Goal: Task Accomplishment & Management: Complete application form

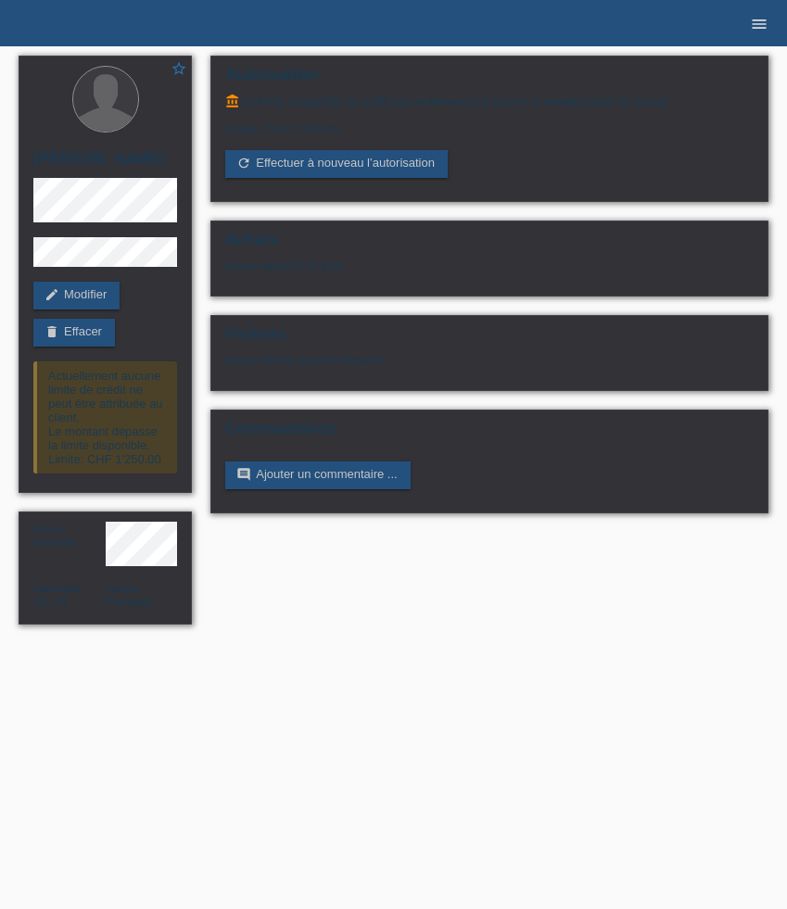
click at [755, 30] on icon "menu" at bounding box center [759, 24] width 19 height 19
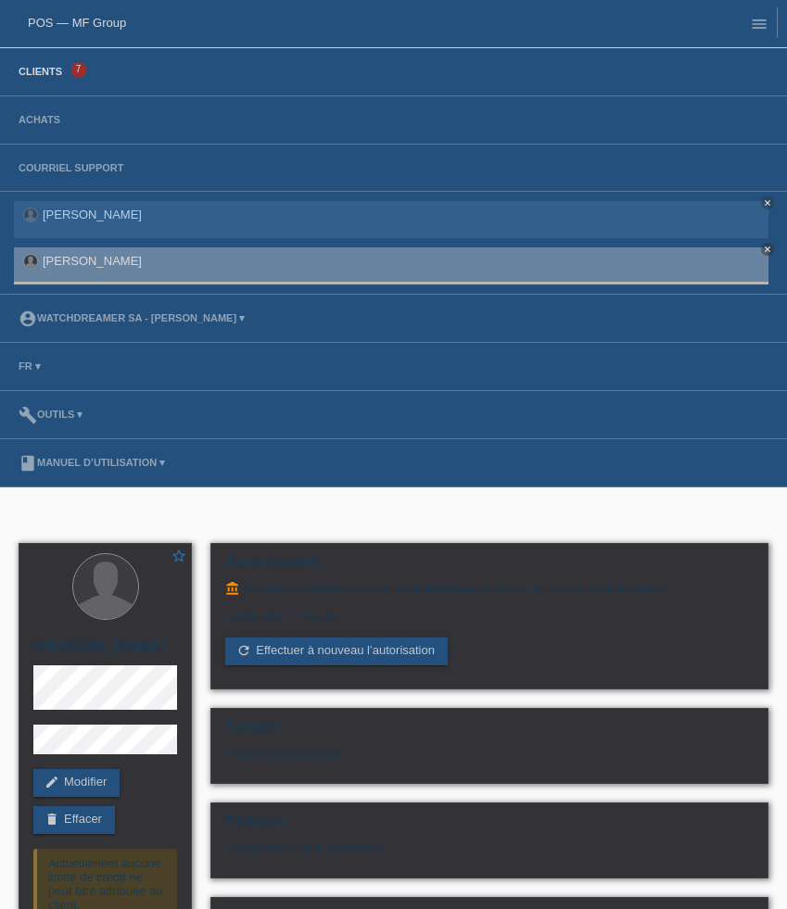
click at [56, 75] on link "Clients" at bounding box center [40, 71] width 62 height 11
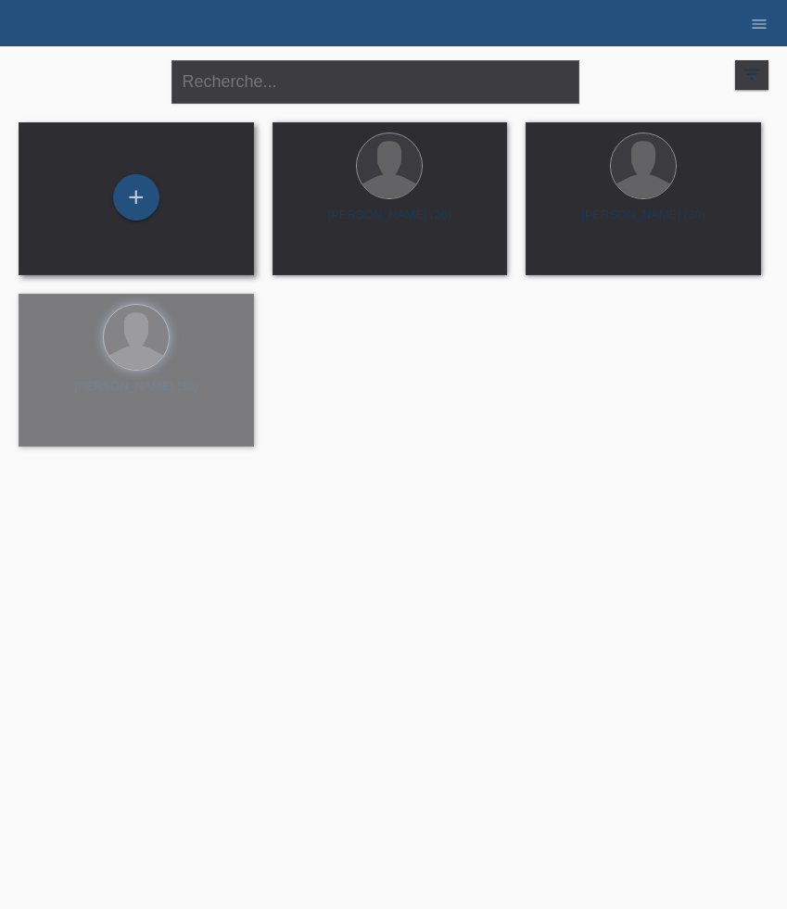
click at [139, 220] on div "+" at bounding box center [136, 198] width 206 height 49
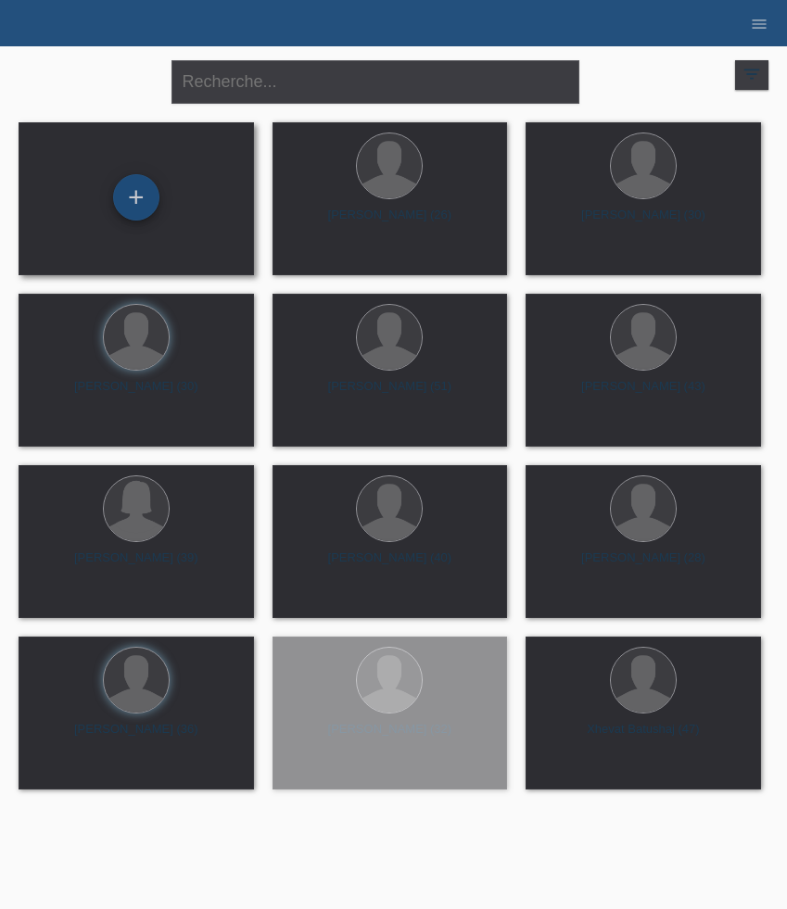
click at [137, 204] on div "+" at bounding box center [136, 197] width 46 height 46
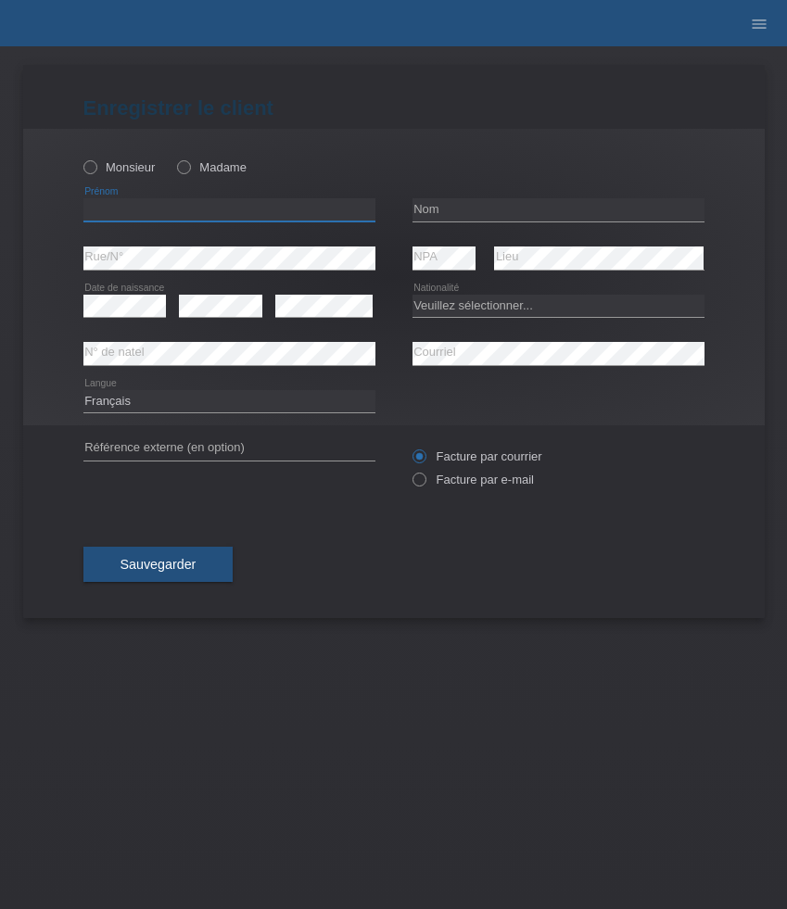
click at [190, 215] on input "text" at bounding box center [229, 209] width 292 height 23
paste input "[PERSON_NAME]"
type input "[PERSON_NAME]"
click at [123, 170] on label "Monsieur" at bounding box center [119, 167] width 72 height 14
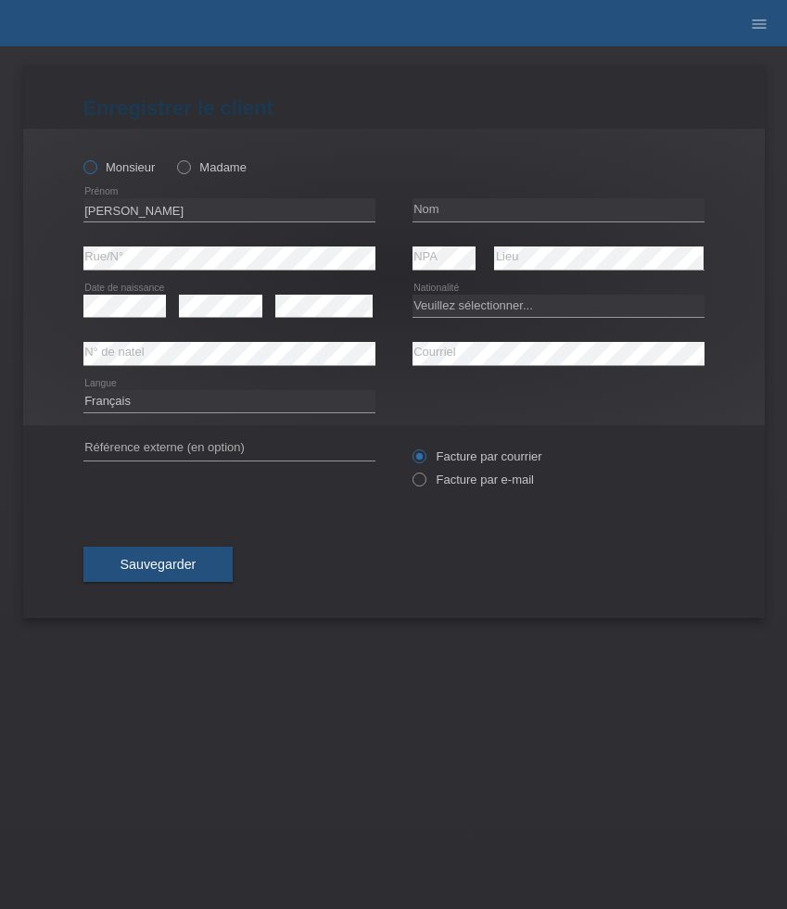
click at [95, 170] on input "Monsieur" at bounding box center [89, 166] width 12 height 12
radio input "true"
click at [552, 215] on input "text" at bounding box center [558, 209] width 292 height 23
paste input "[PERSON_NAME]"
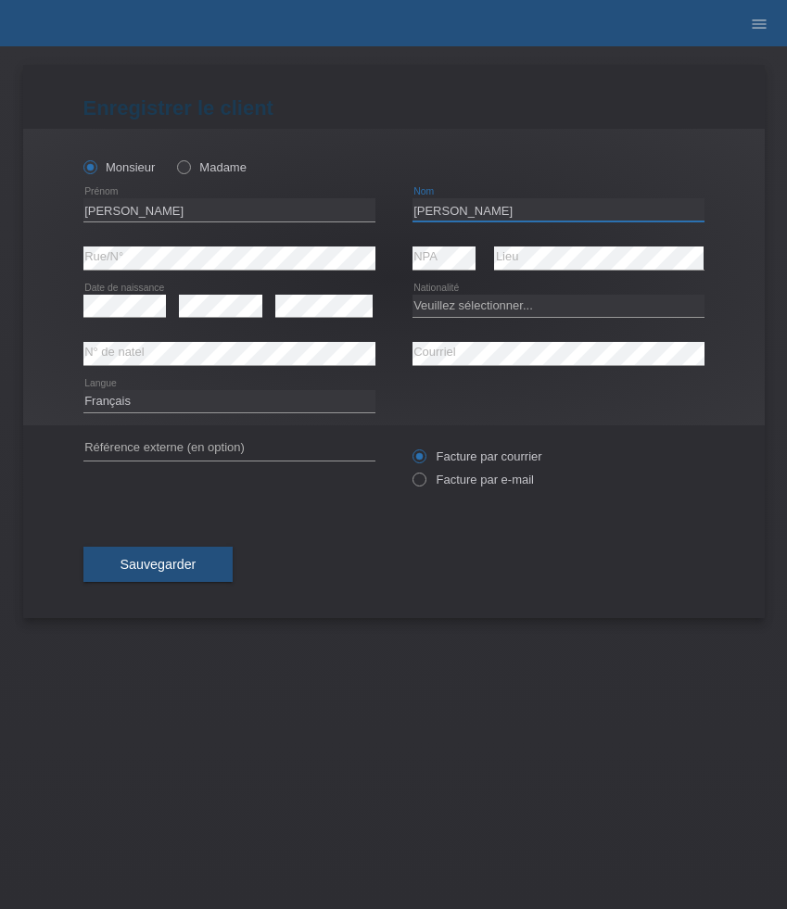
type input "[PERSON_NAME]"
click at [318, 294] on div "error" at bounding box center [323, 306] width 97 height 47
click at [514, 309] on select "Veuillez sélectionner... Suisse Allemagne Autriche Liechtenstein ------------ A…" at bounding box center [558, 306] width 292 height 22
select select "PT"
click at [412, 295] on select "Veuillez sélectionner... Suisse Allemagne Autriche Liechtenstein ------------ A…" at bounding box center [558, 306] width 292 height 22
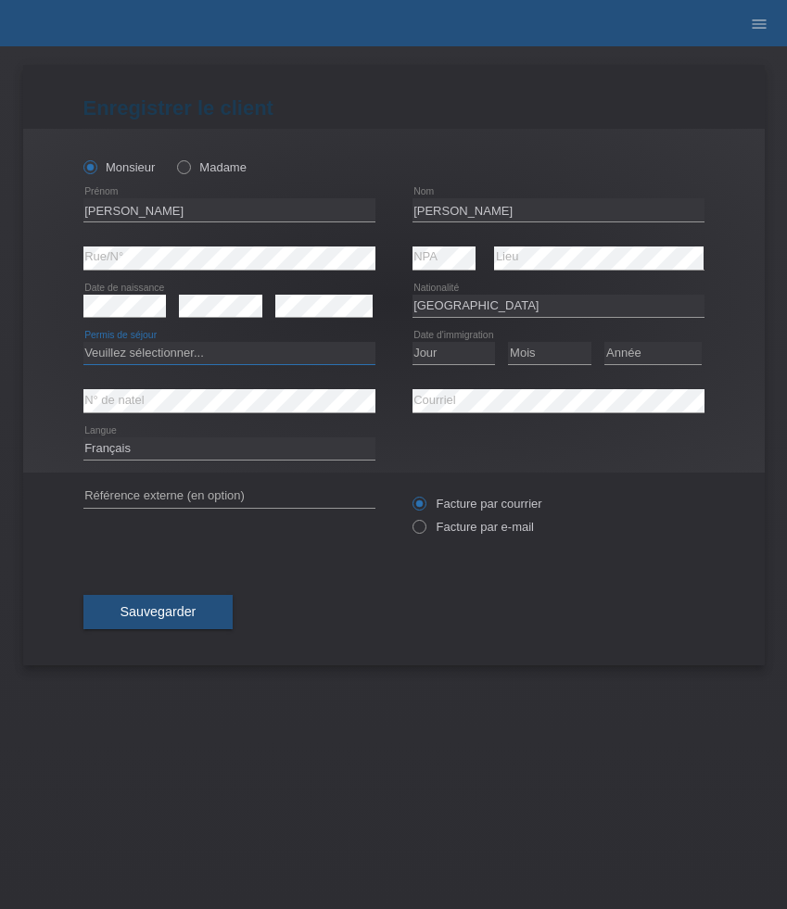
click at [196, 356] on select "Veuillez sélectionner... C B B - Statut de réfugié Autre" at bounding box center [229, 353] width 292 height 22
select select "C"
click at [83, 343] on select "Veuillez sélectionner... C B B - Statut de réfugié Autre" at bounding box center [229, 353] width 292 height 22
click at [465, 350] on select "Jour 01 02 03 04 05 06 07 08 09 10 11" at bounding box center [453, 353] width 83 height 22
select select "18"
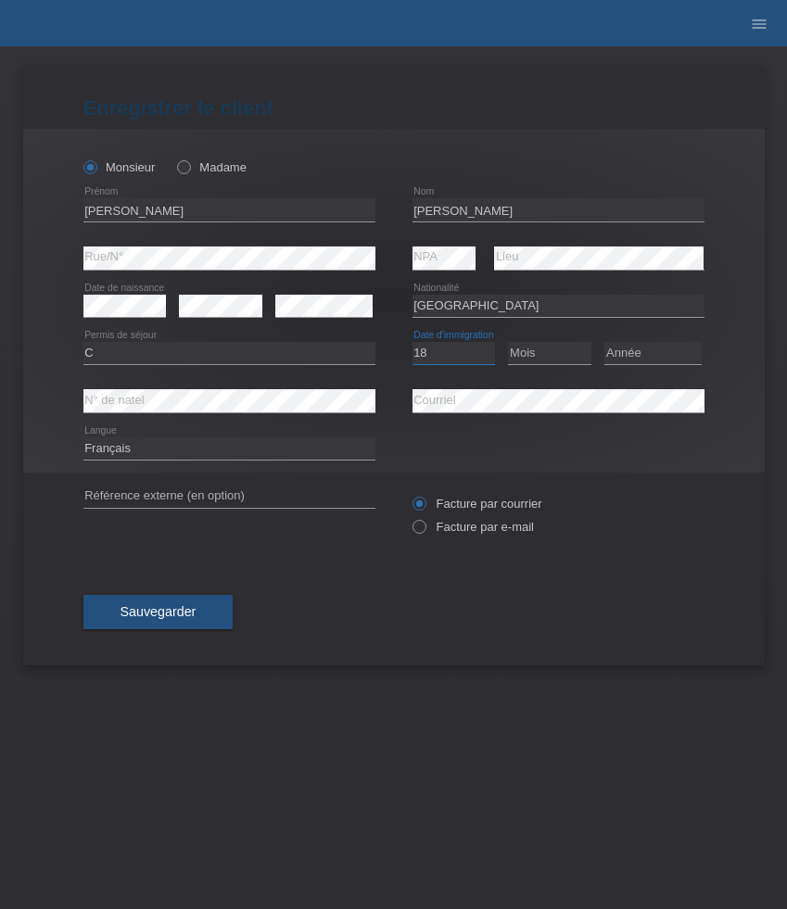
click at [412, 343] on select "Jour 01 02 03 04 05 06 07 08 09 10 11" at bounding box center [453, 353] width 83 height 22
click at [565, 357] on select "Mois 01 02 03 04 05 06 07 08 09 10 11" at bounding box center [549, 353] width 83 height 22
select select "06"
click at [508, 343] on select "Mois 01 02 03 04 05 06 07 08 09 10 11" at bounding box center [549, 353] width 83 height 22
click at [653, 350] on select "Année 2025 2024 2023 2022 2021 2020 2019 2018 2017 2016 2015 2014 2013 2012 201…" at bounding box center [652, 353] width 97 height 22
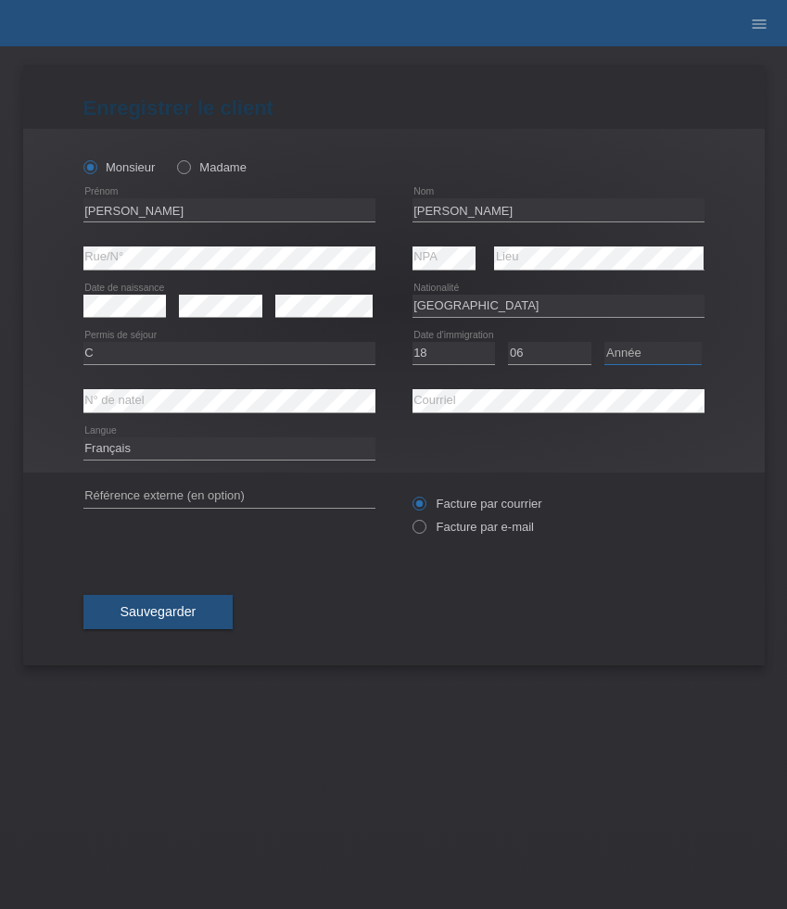
select select "2003"
click at [604, 343] on select "Année 2025 2024 2023 2022 2021 2020 2019 2018 2017 2016 2015 2014 2013 2012 201…" at bounding box center [652, 353] width 97 height 22
click at [523, 524] on label "Facture par e-mail" at bounding box center [472, 527] width 121 height 14
click at [424, 524] on input "Facture par e-mail" at bounding box center [418, 531] width 12 height 23
radio input "true"
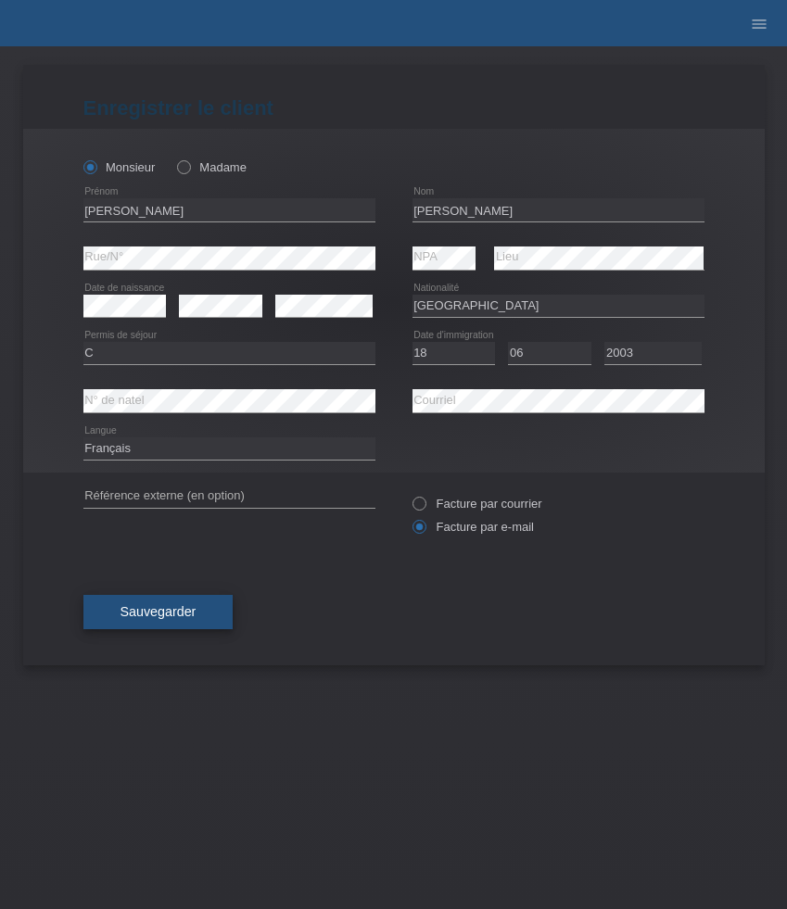
click at [145, 614] on span "Sauvegarder" at bounding box center [158, 611] width 76 height 15
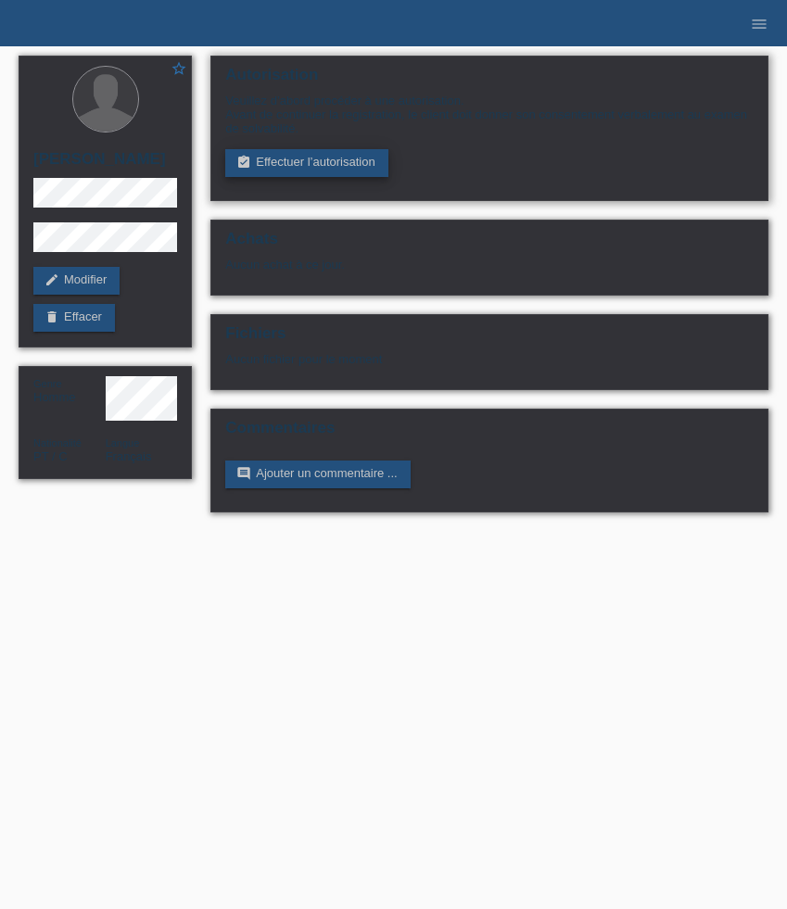
click at [305, 167] on link "assignment_turned_in Effectuer l’autorisation" at bounding box center [306, 163] width 162 height 28
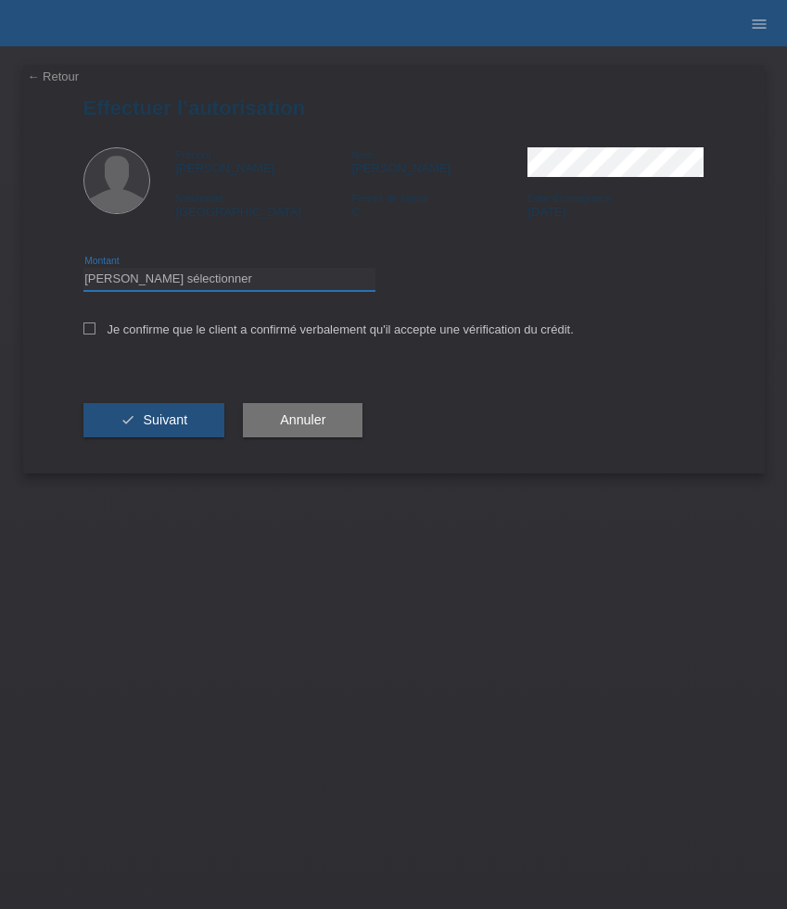
click at [247, 284] on select "Veuillez sélectionner CHF 1.00 - CHF 499.00 CHF 500.00 - CHF 1'999.00 CHF 2'000…" at bounding box center [229, 279] width 292 height 22
select select "3"
click at [83, 271] on select "Veuillez sélectionner CHF 1.00 - CHF 499.00 CHF 500.00 - CHF 1'999.00 CHF 2'000…" at bounding box center [229, 279] width 292 height 22
click at [198, 331] on label "Je confirme que le client a confirmé verbalement qu'il accepte une vérification…" at bounding box center [328, 329] width 490 height 14
click at [95, 331] on input "Je confirme que le client a confirmé verbalement qu'il accepte une vérification…" at bounding box center [89, 328] width 12 height 12
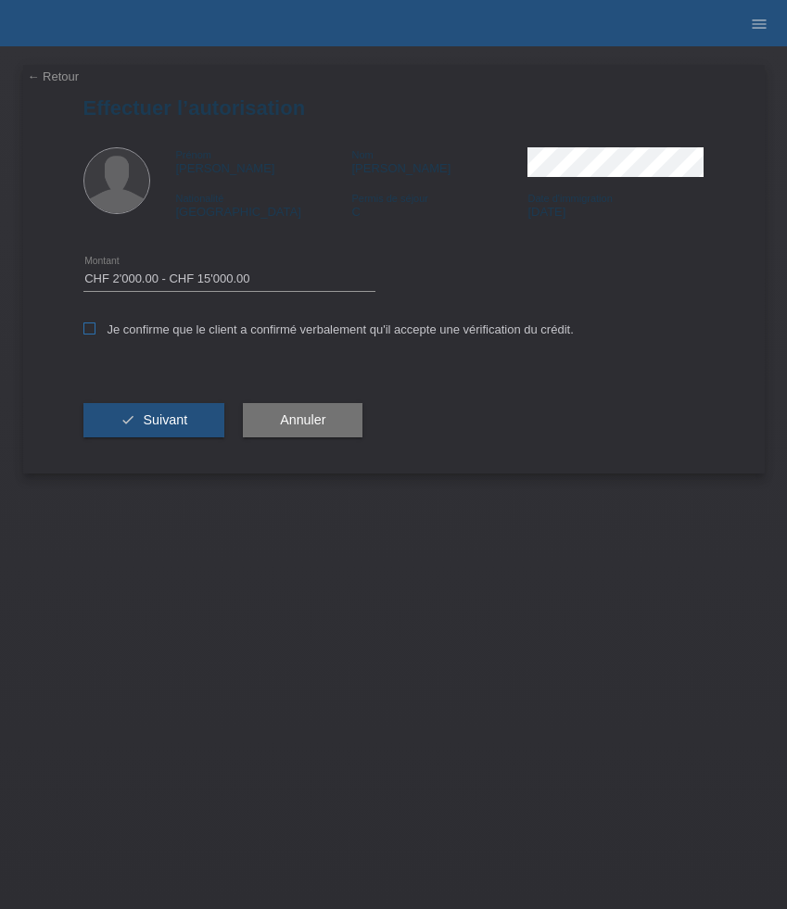
checkbox input "true"
click at [174, 420] on span "Suivant" at bounding box center [165, 419] width 44 height 15
